Goal: Check status: Check status

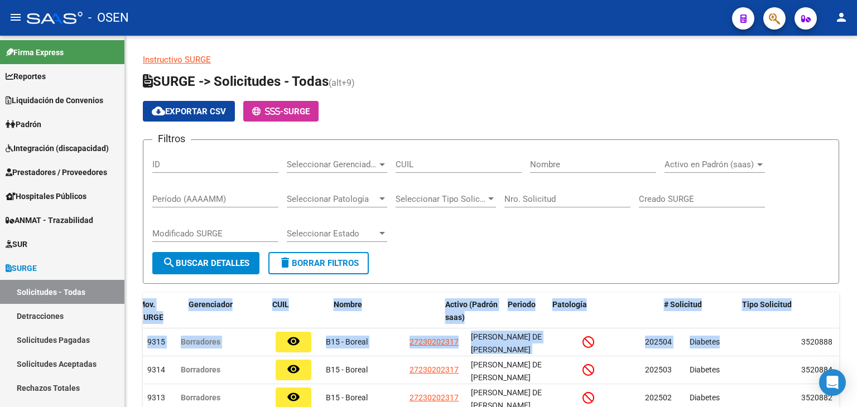
scroll to position [0, 137]
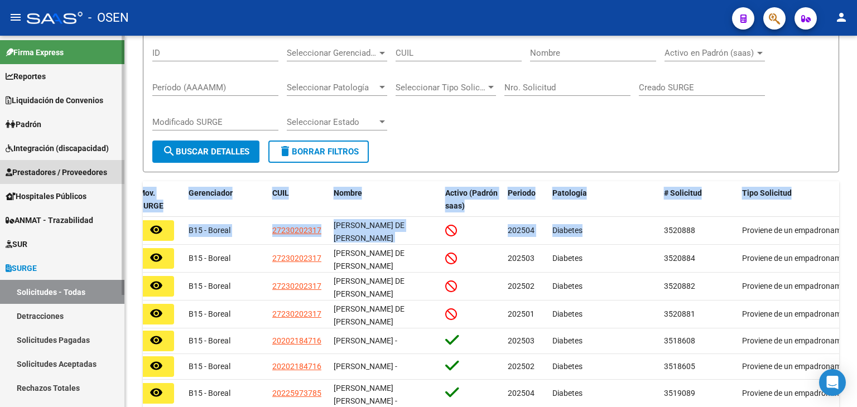
click at [54, 163] on link "Prestadores / Proveedores" at bounding box center [62, 172] width 124 height 24
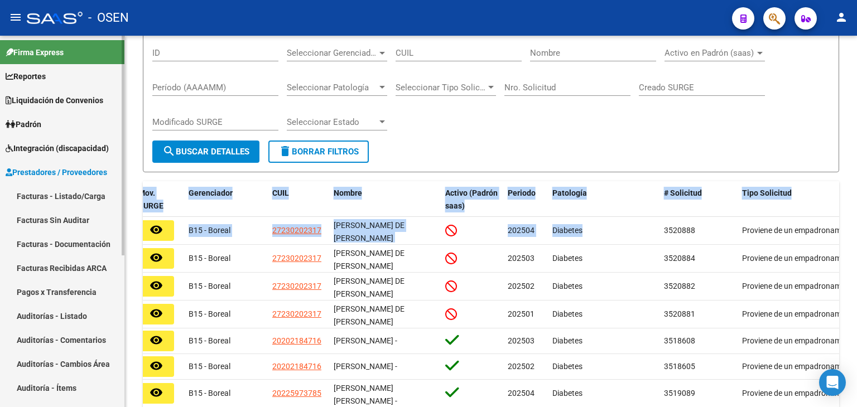
click at [58, 147] on span "Integración (discapacidad)" at bounding box center [57, 148] width 103 height 12
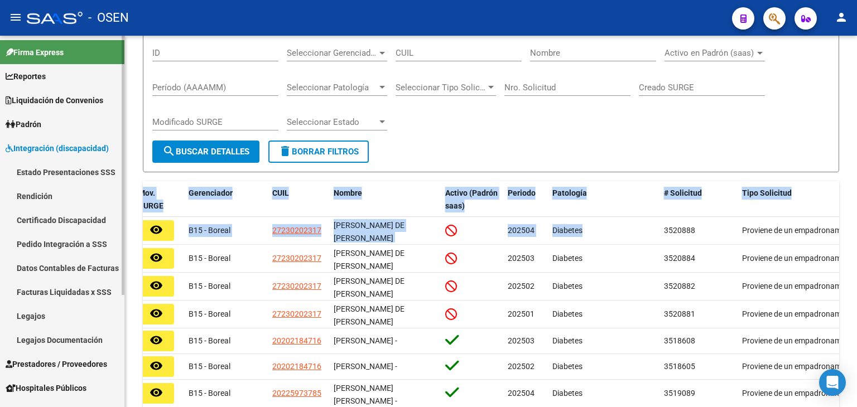
click at [54, 167] on link "Estado Presentaciones SSS" at bounding box center [62, 172] width 124 height 24
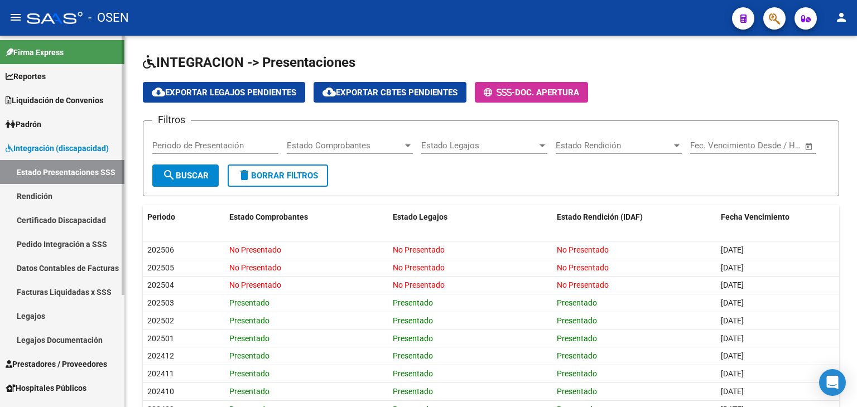
click at [60, 247] on link "Pedido Integración a SSS" at bounding box center [62, 244] width 124 height 24
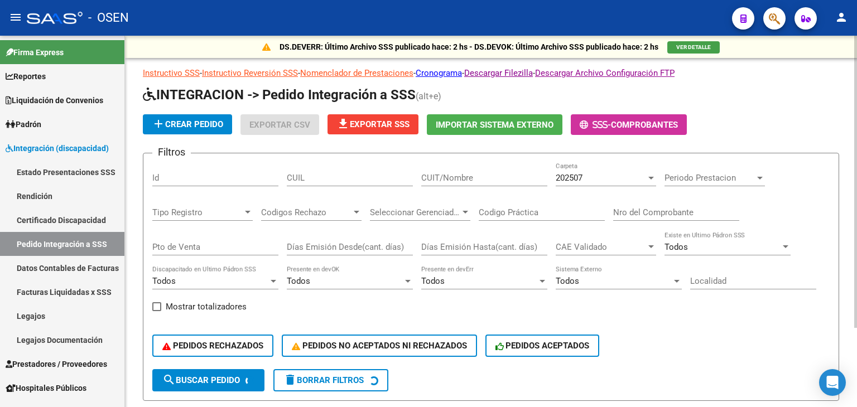
click at [475, 282] on div "Todos" at bounding box center [479, 281] width 116 height 10
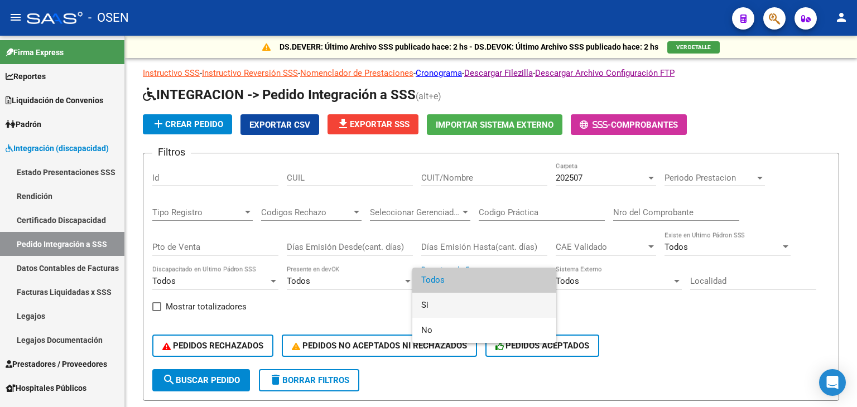
click at [460, 297] on span "Si" at bounding box center [484, 305] width 126 height 25
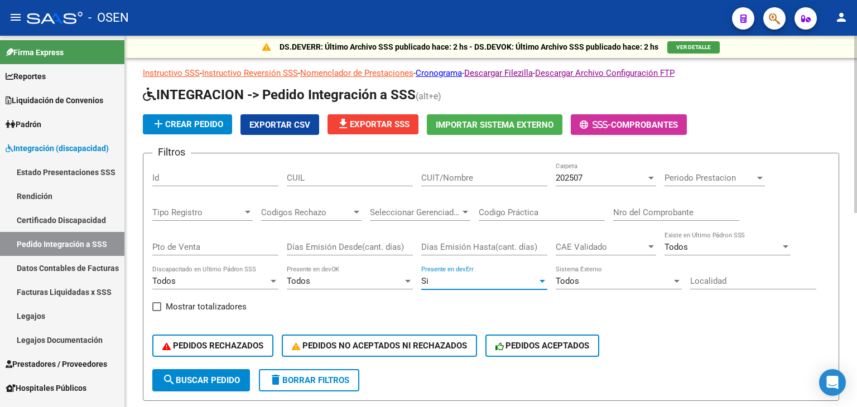
click at [230, 376] on span "search Buscar Pedido" at bounding box center [201, 381] width 78 height 10
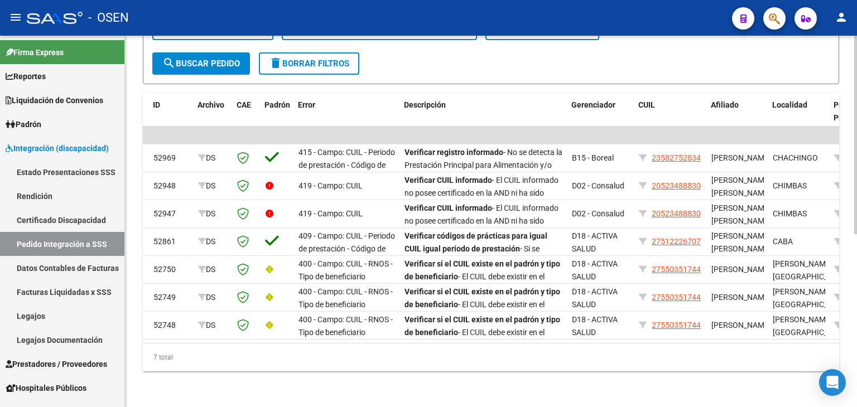
scroll to position [0, 33]
click at [767, 16] on button "button" at bounding box center [774, 18] width 22 height 22
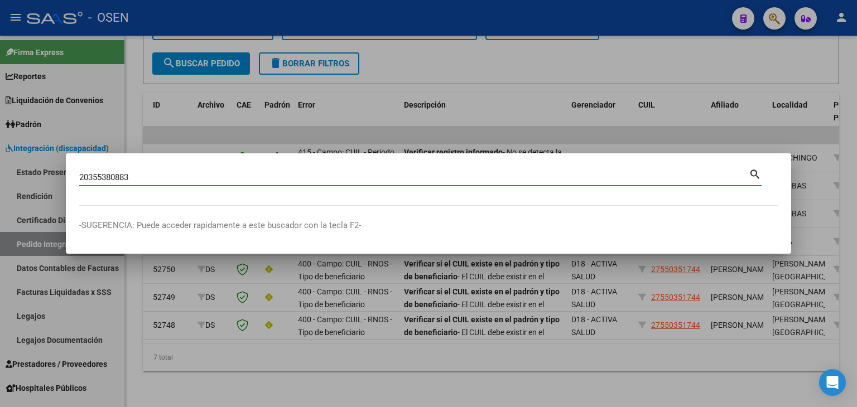
type input "20355380883"
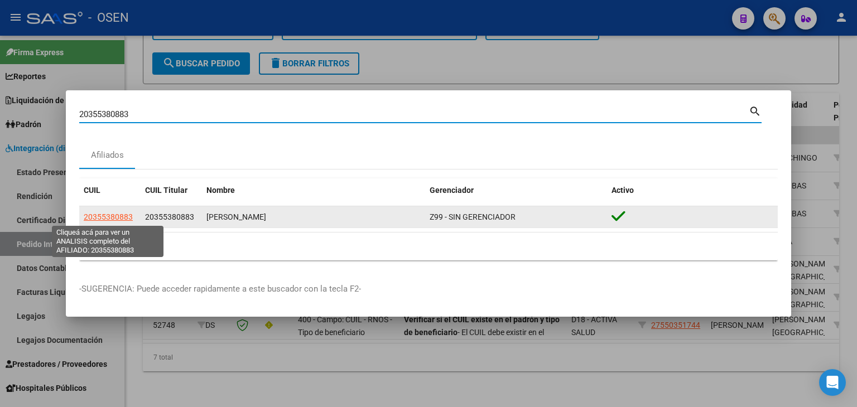
click at [100, 215] on span "20355380883" at bounding box center [108, 217] width 49 height 9
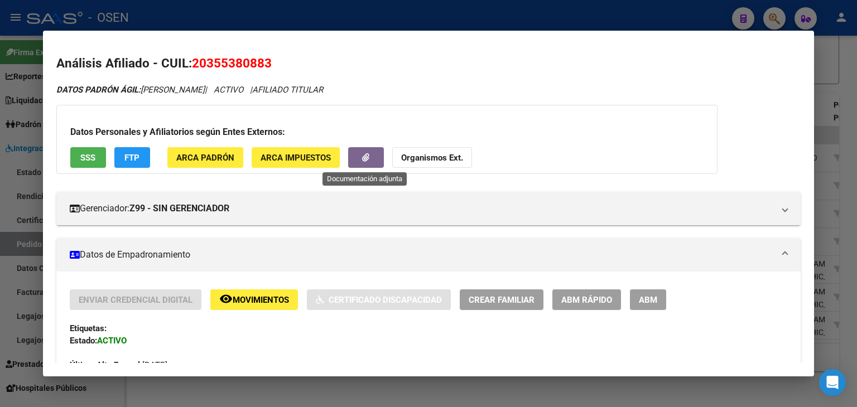
click at [368, 148] on button "button" at bounding box center [366, 157] width 36 height 21
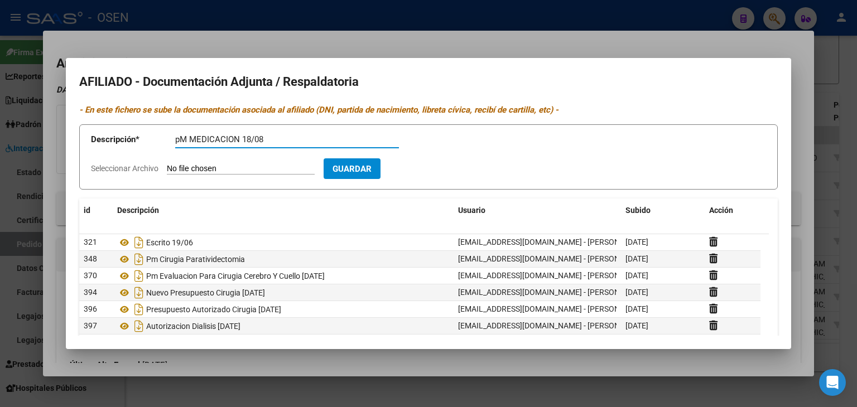
type input "pM MEDICACION 18/08"
click at [167, 164] on input "Seleccionar Archivo" at bounding box center [241, 169] width 148 height 11
type input "C:\fakepath\reautorizacinmedicacinemmanuelleonardovolpetti.zip"
click at [436, 173] on span "Guardar" at bounding box center [416, 169] width 39 height 10
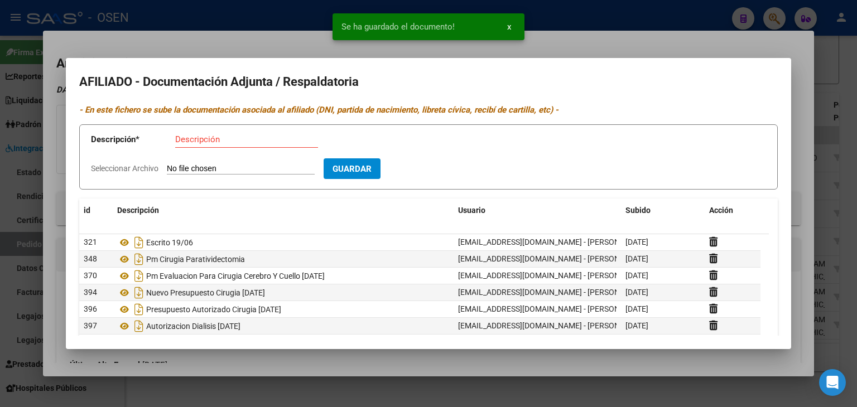
click at [854, 54] on div at bounding box center [428, 203] width 857 height 407
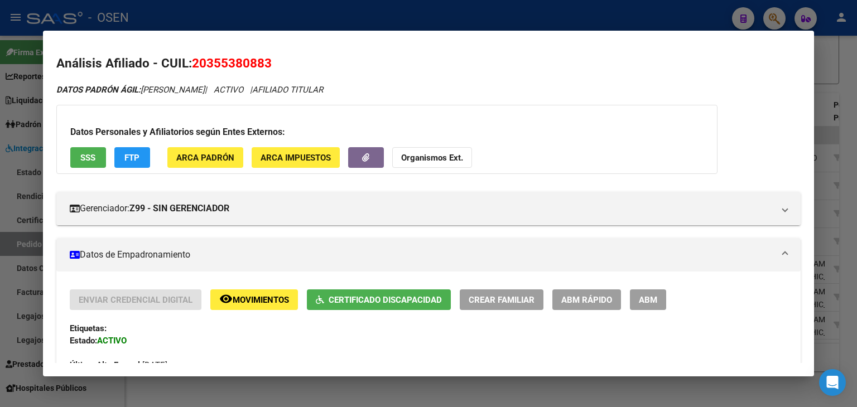
click at [451, 13] on div at bounding box center [428, 203] width 857 height 407
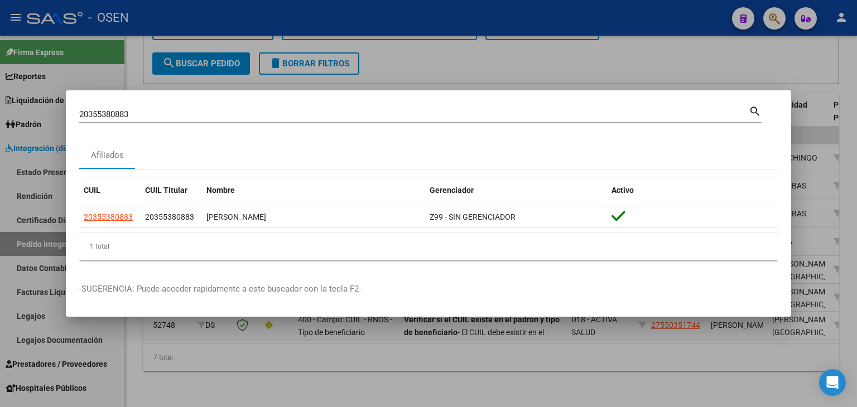
click at [450, 13] on div at bounding box center [428, 203] width 857 height 407
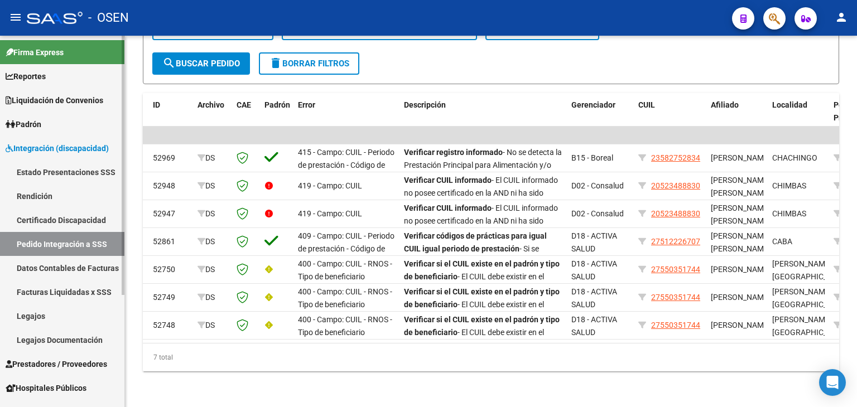
click at [73, 146] on span "Integración (discapacidad)" at bounding box center [57, 148] width 103 height 12
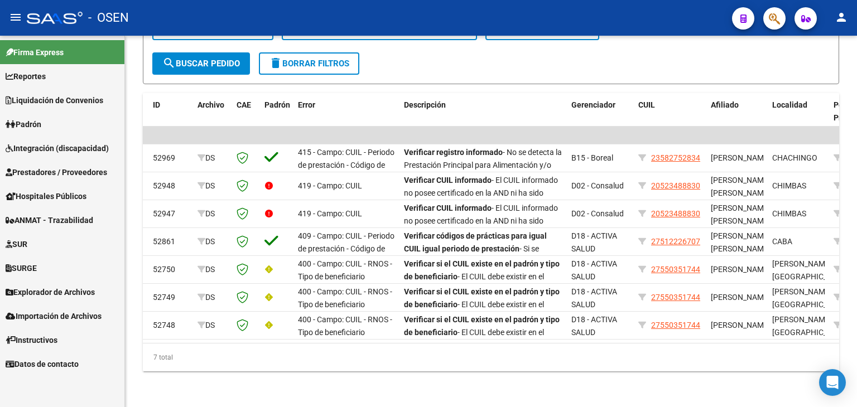
click at [56, 174] on span "Prestadores / Proveedores" at bounding box center [57, 172] width 102 height 12
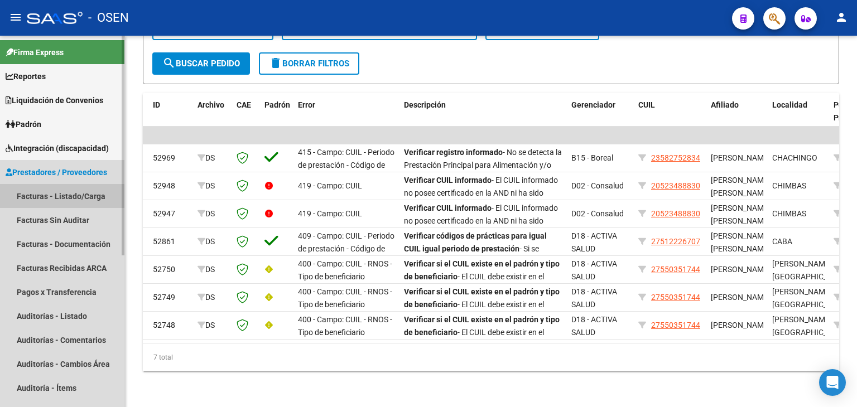
click at [58, 199] on link "Facturas - Listado/Carga" at bounding box center [62, 196] width 124 height 24
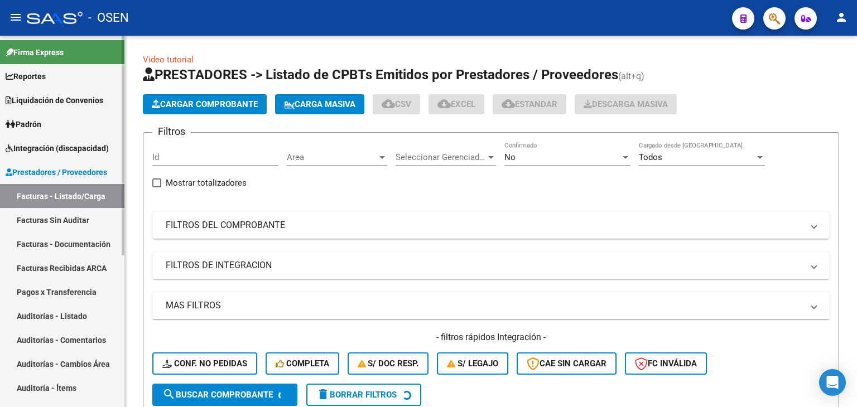
click at [64, 169] on span "Prestadores / Proveedores" at bounding box center [57, 172] width 102 height 12
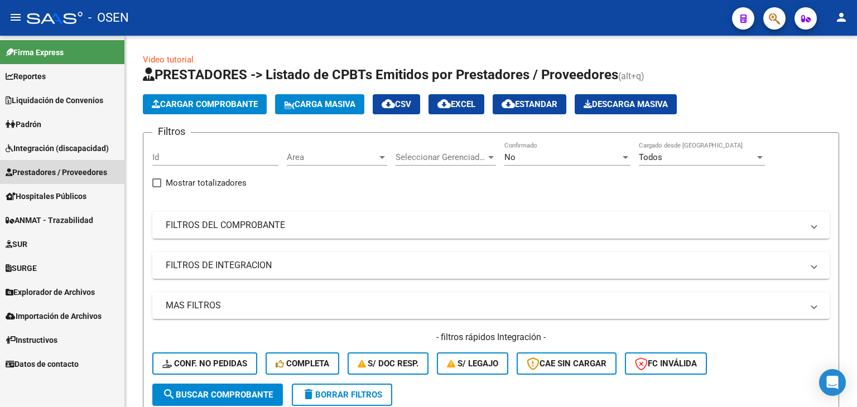
click at [42, 170] on span "Prestadores / Proveedores" at bounding box center [57, 172] width 102 height 12
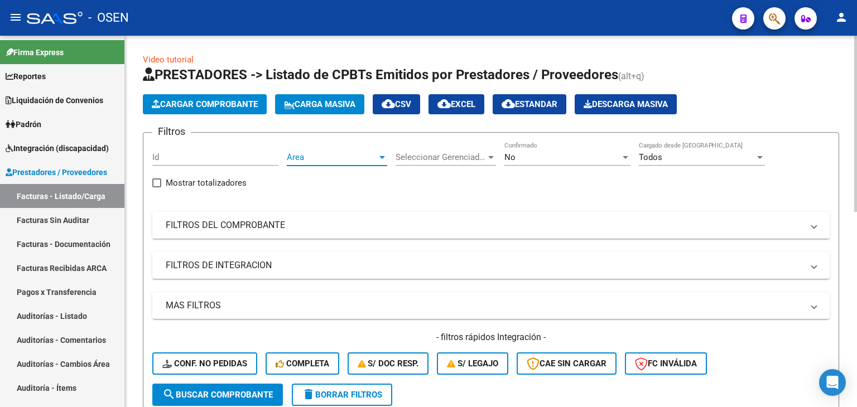
click at [297, 159] on span "Area" at bounding box center [332, 157] width 90 height 10
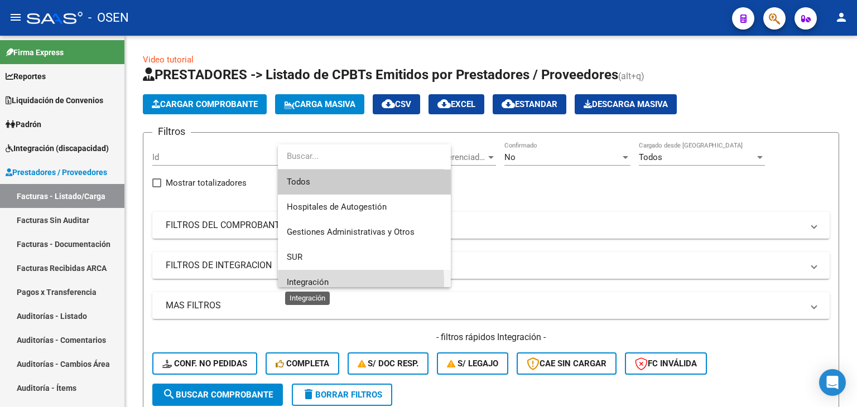
click at [315, 283] on span "Integración" at bounding box center [308, 282] width 42 height 10
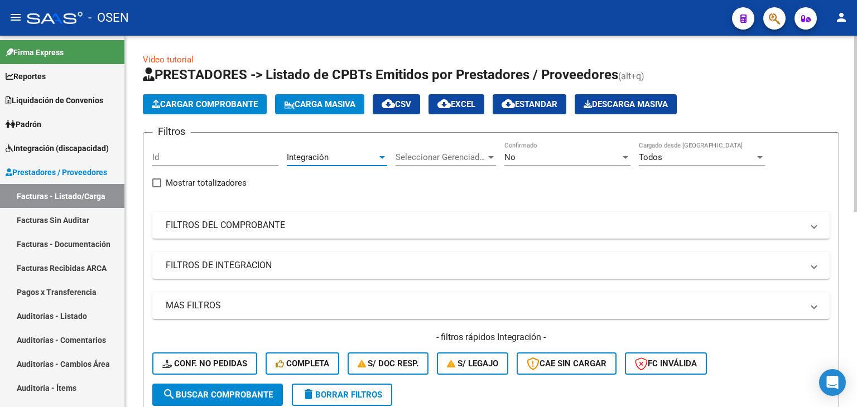
click at [530, 153] on div "No" at bounding box center [562, 157] width 116 height 10
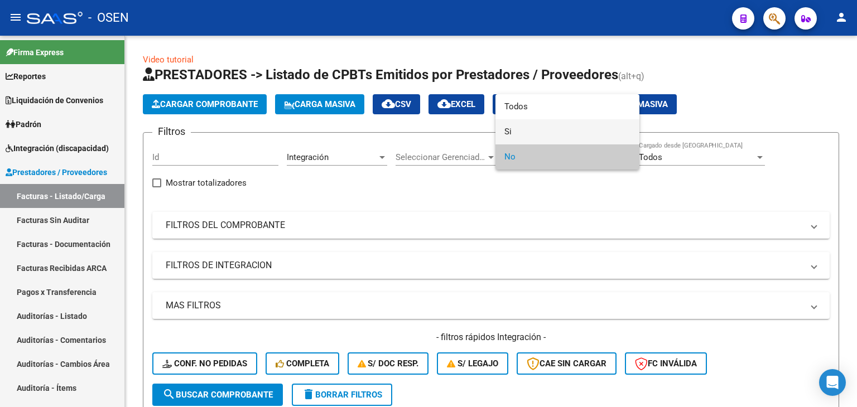
click at [524, 134] on span "Si" at bounding box center [567, 131] width 126 height 25
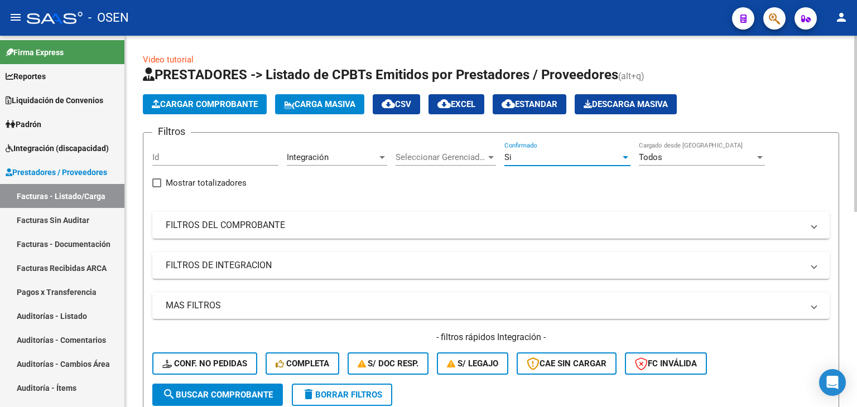
click at [254, 224] on mat-panel-title "FILTROS DEL COMPROBANTE" at bounding box center [484, 225] width 637 height 12
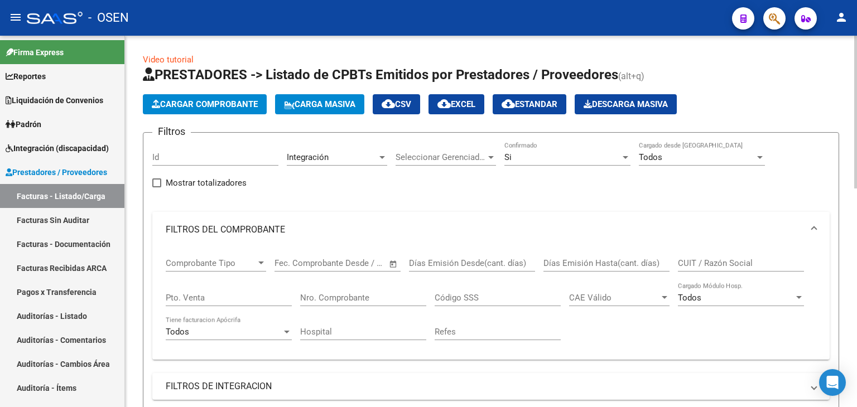
click at [254, 224] on mat-panel-title "FILTROS DEL COMPROBANTE" at bounding box center [484, 230] width 637 height 12
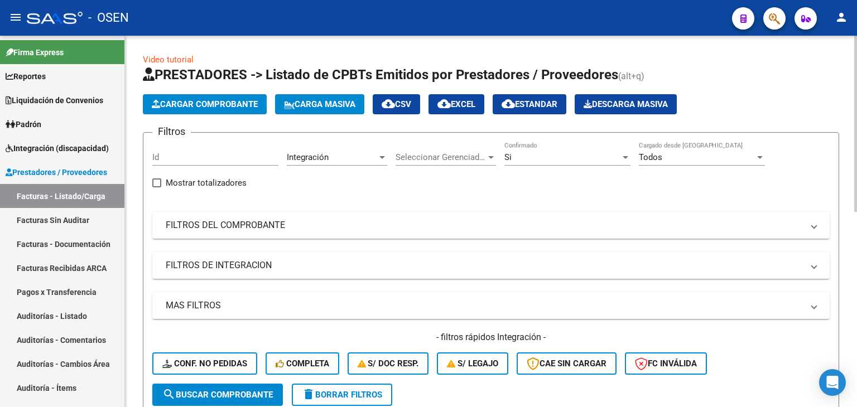
click at [240, 263] on mat-panel-title "FILTROS DE INTEGRACION" at bounding box center [484, 265] width 637 height 12
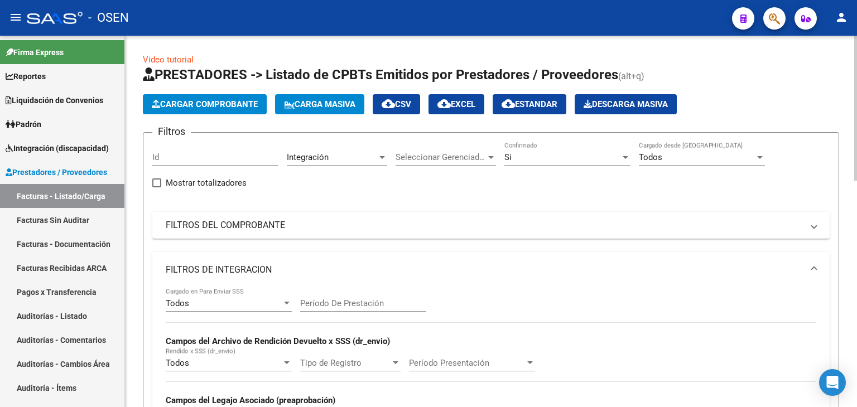
click at [210, 309] on div "Todos Cargado en Para Enviar SSS" at bounding box center [229, 300] width 126 height 24
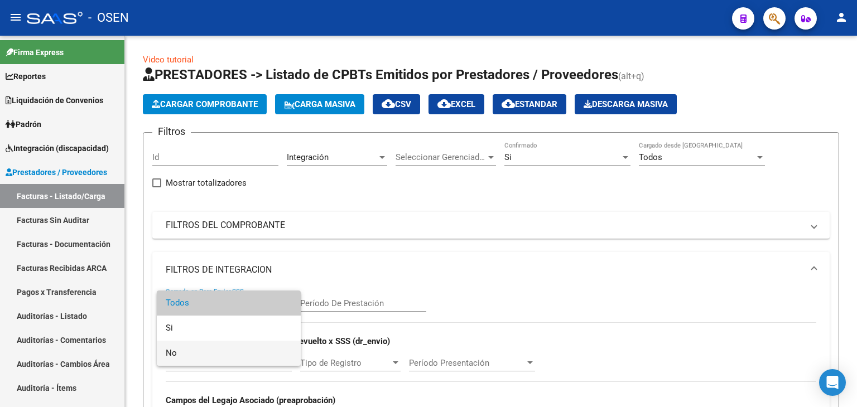
click at [197, 352] on span "No" at bounding box center [229, 353] width 126 height 25
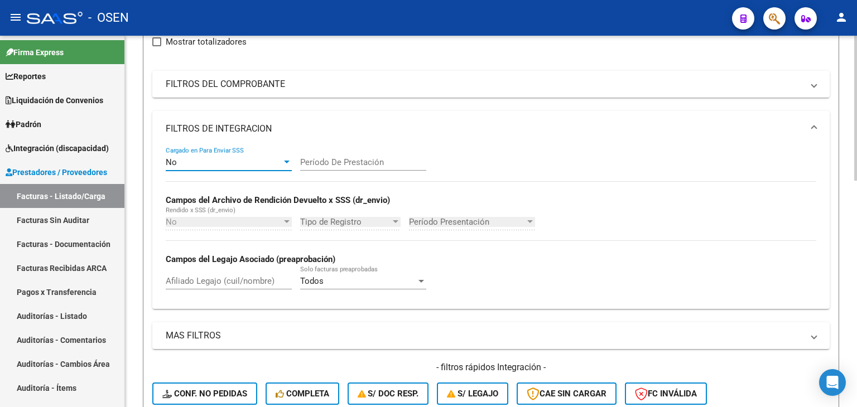
scroll to position [223, 0]
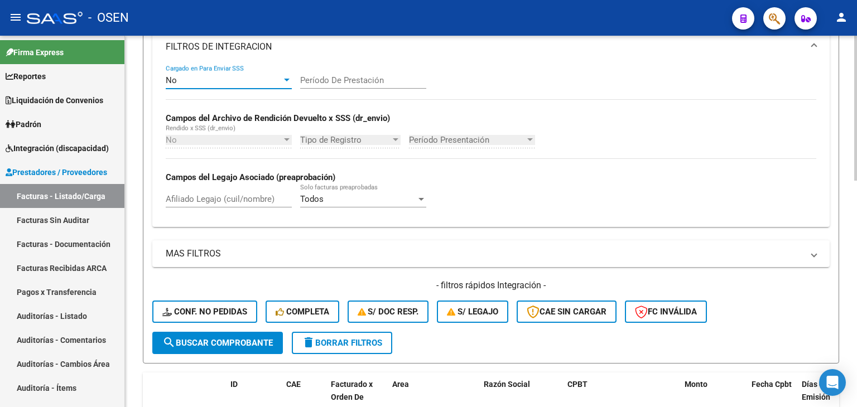
drag, startPoint x: 205, startPoint y: 338, endPoint x: 292, endPoint y: 297, distance: 95.9
click at [209, 335] on button "search Buscar Comprobante" at bounding box center [217, 343] width 131 height 22
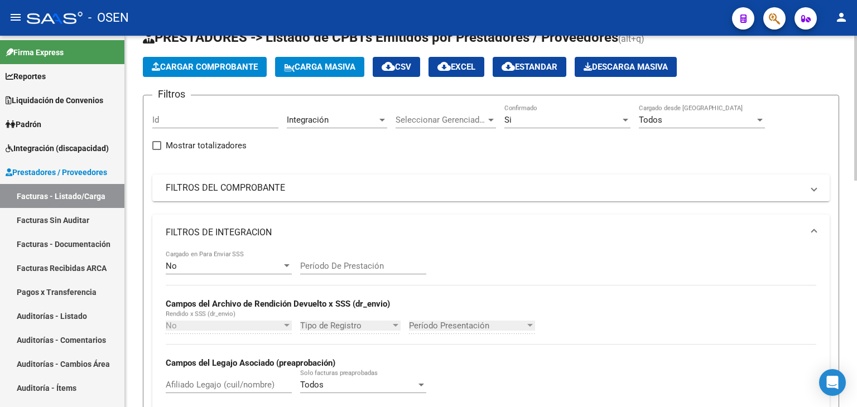
scroll to position [0, 0]
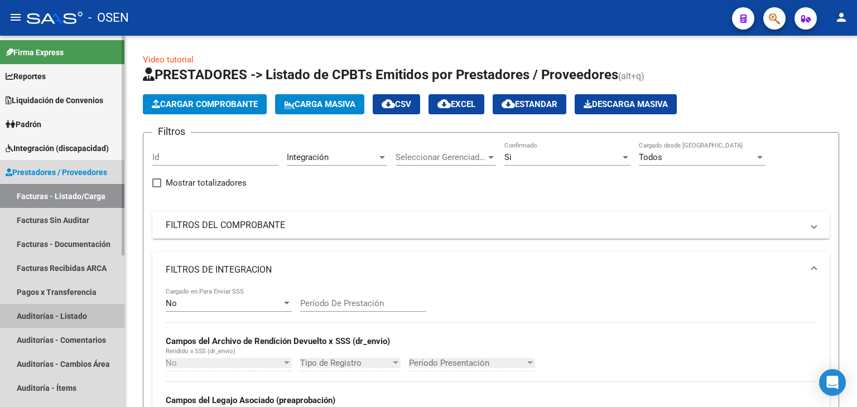
click at [60, 320] on link "Auditorías - Listado" at bounding box center [62, 316] width 124 height 24
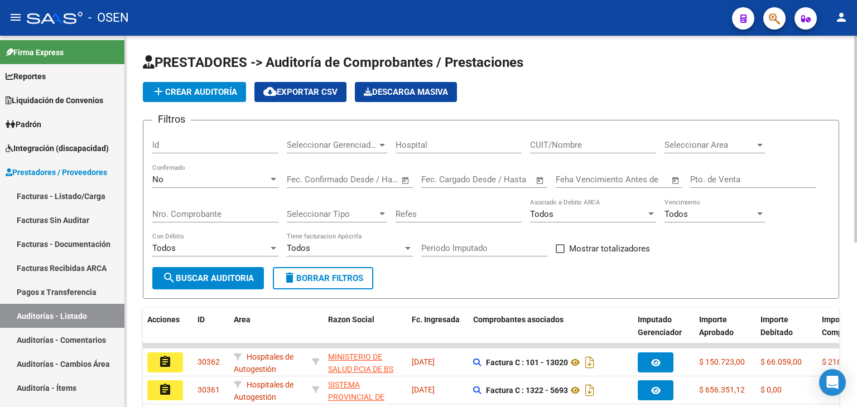
click at [690, 139] on div "Seleccionar Area Seleccionar Area" at bounding box center [715, 141] width 100 height 24
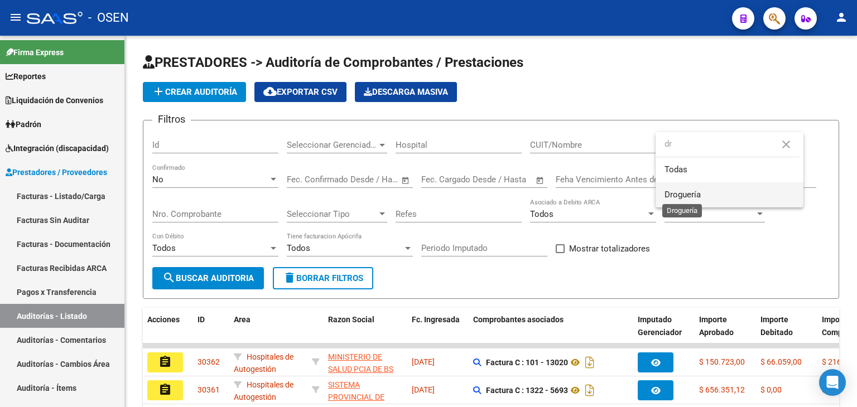
type input "dr"
click at [694, 199] on span "Droguería" at bounding box center [683, 195] width 36 height 10
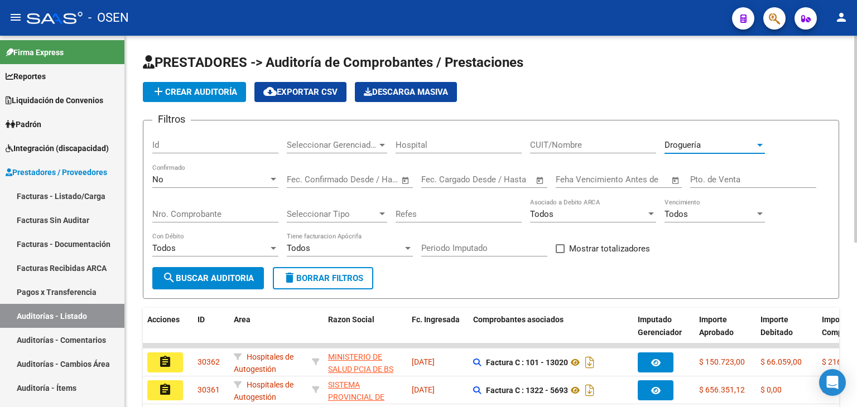
drag, startPoint x: 219, startPoint y: 275, endPoint x: 266, endPoint y: 257, distance: 50.2
click at [219, 273] on span "search Buscar Auditoria" at bounding box center [208, 278] width 92 height 10
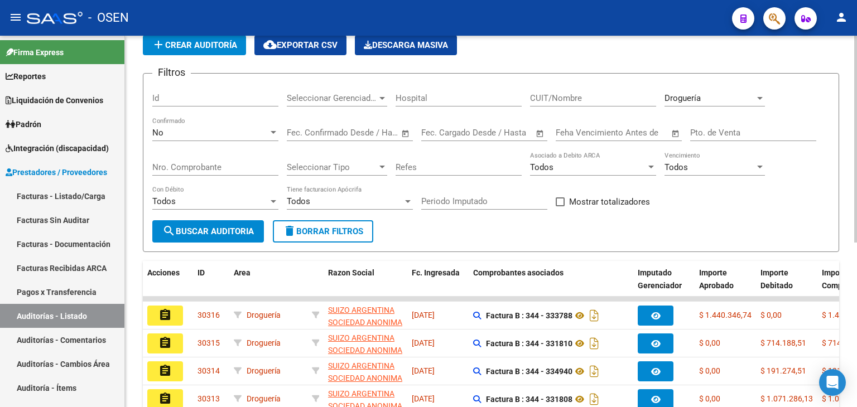
scroll to position [16, 0]
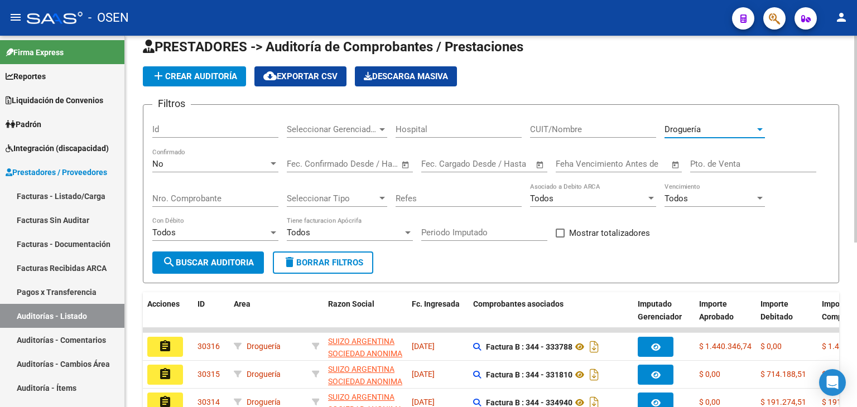
click at [705, 127] on div "Droguería" at bounding box center [710, 129] width 90 height 10
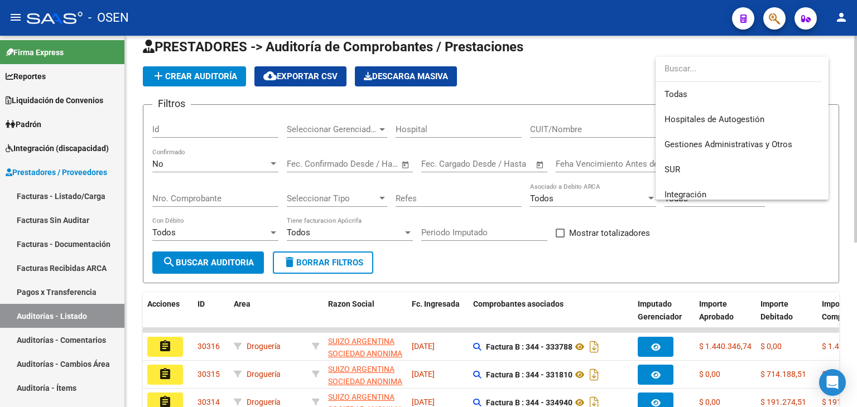
scroll to position [242, 0]
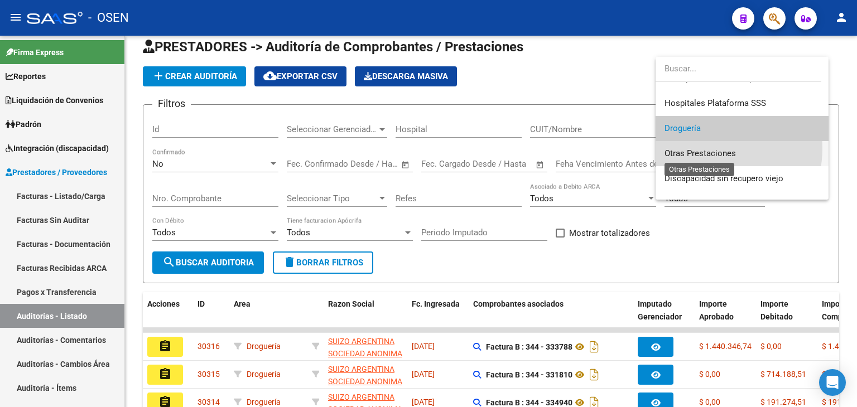
click at [704, 148] on span "Otras Prestaciones" at bounding box center [700, 153] width 71 height 10
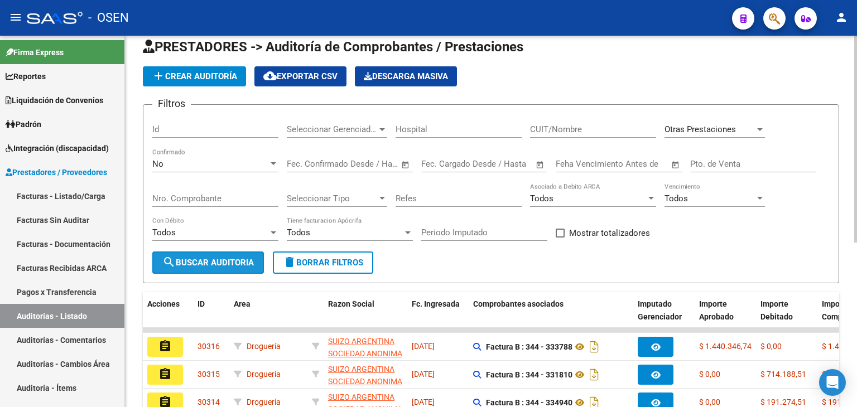
drag, startPoint x: 223, startPoint y: 254, endPoint x: 270, endPoint y: 218, distance: 59.7
click at [225, 253] on button "search Buscar Auditoria" at bounding box center [208, 263] width 112 height 22
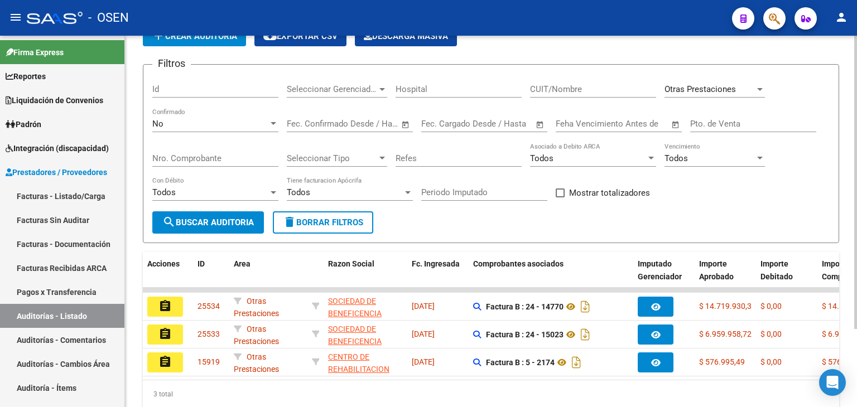
scroll to position [0, 0]
